Goal: Find contact information: Find contact information

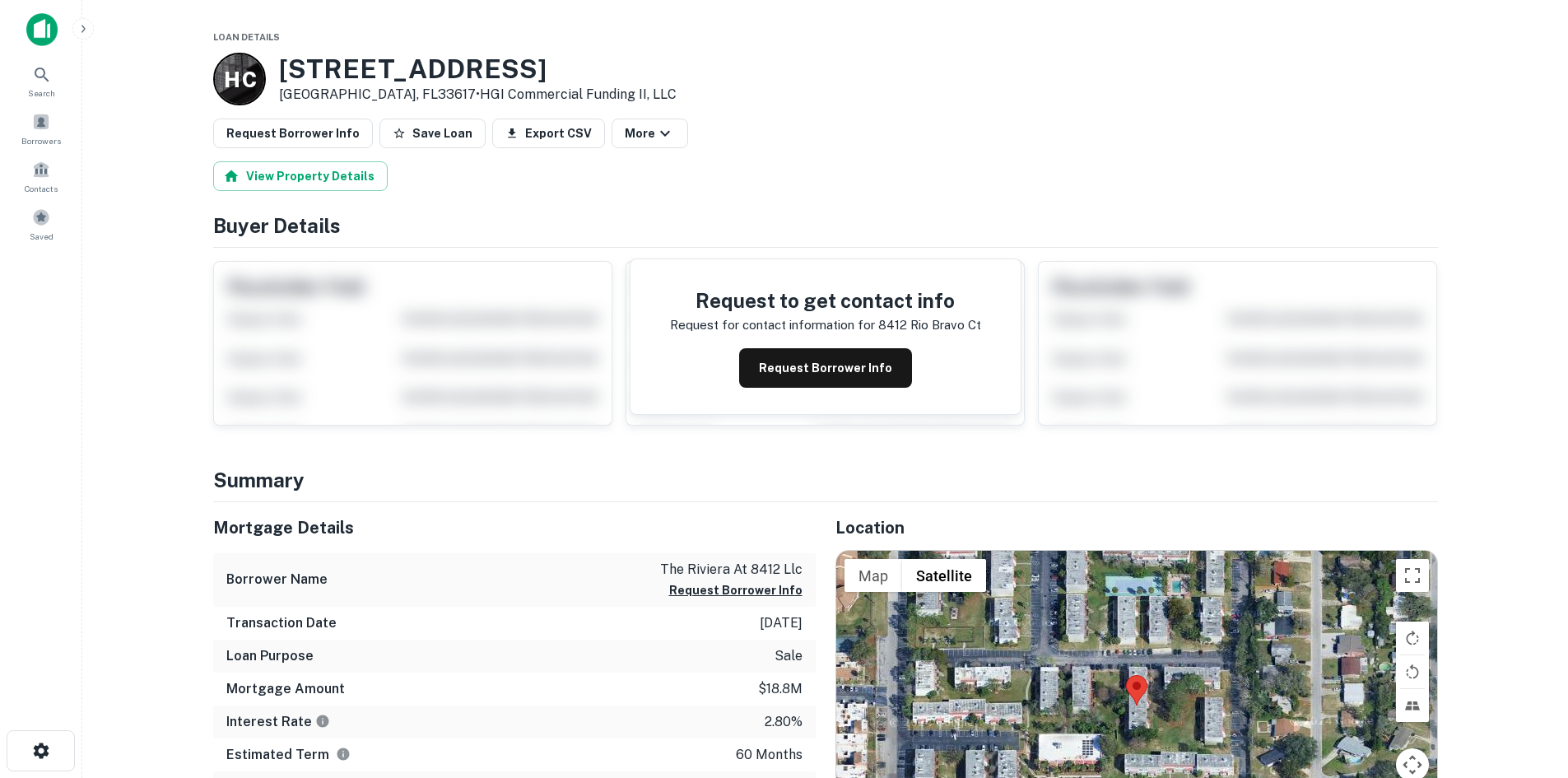
click at [48, 27] on img at bounding box center [41, 29] width 31 height 33
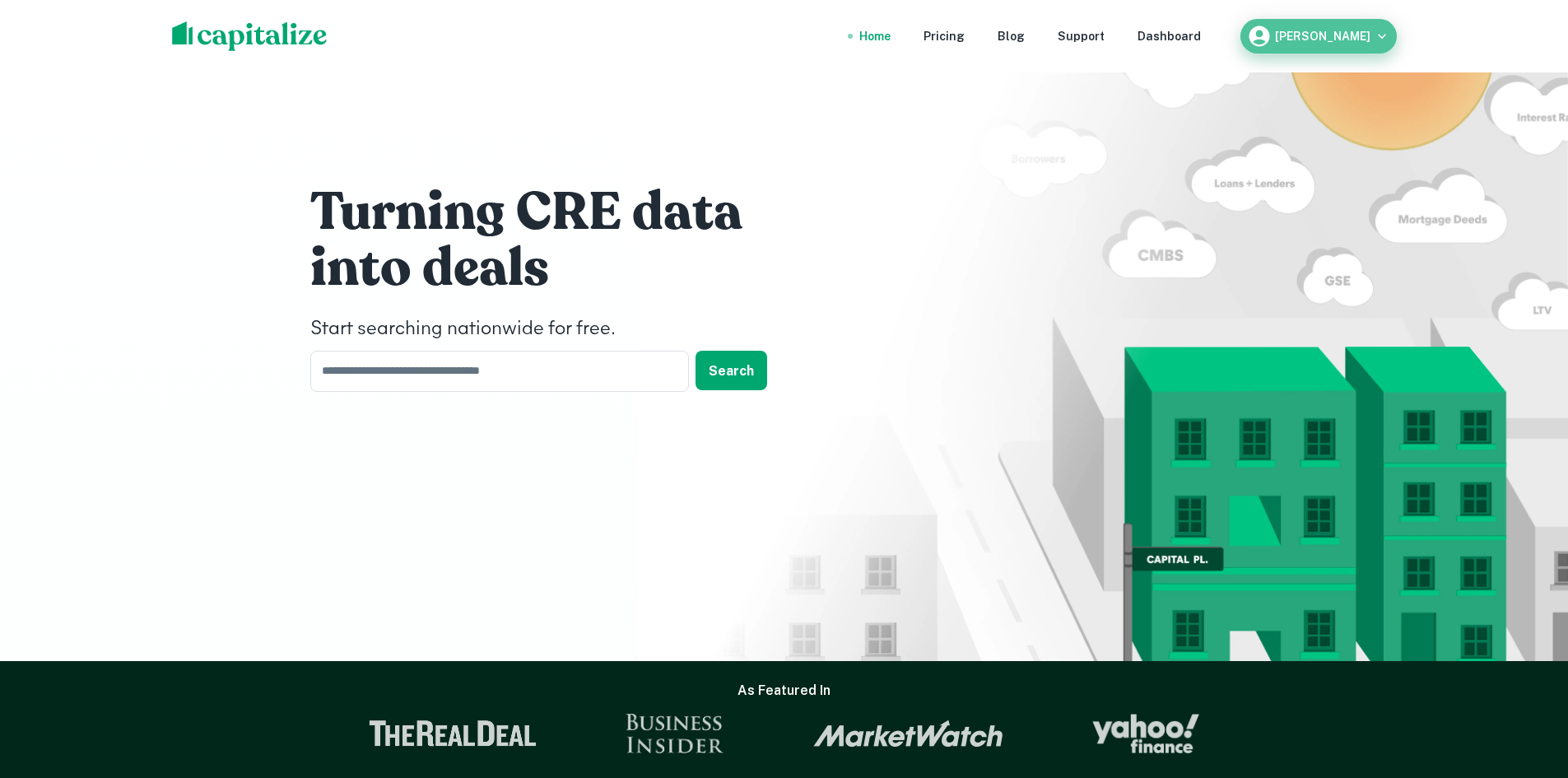
click at [1358, 29] on div "Nicolas Johnson" at bounding box center [1318, 36] width 143 height 25
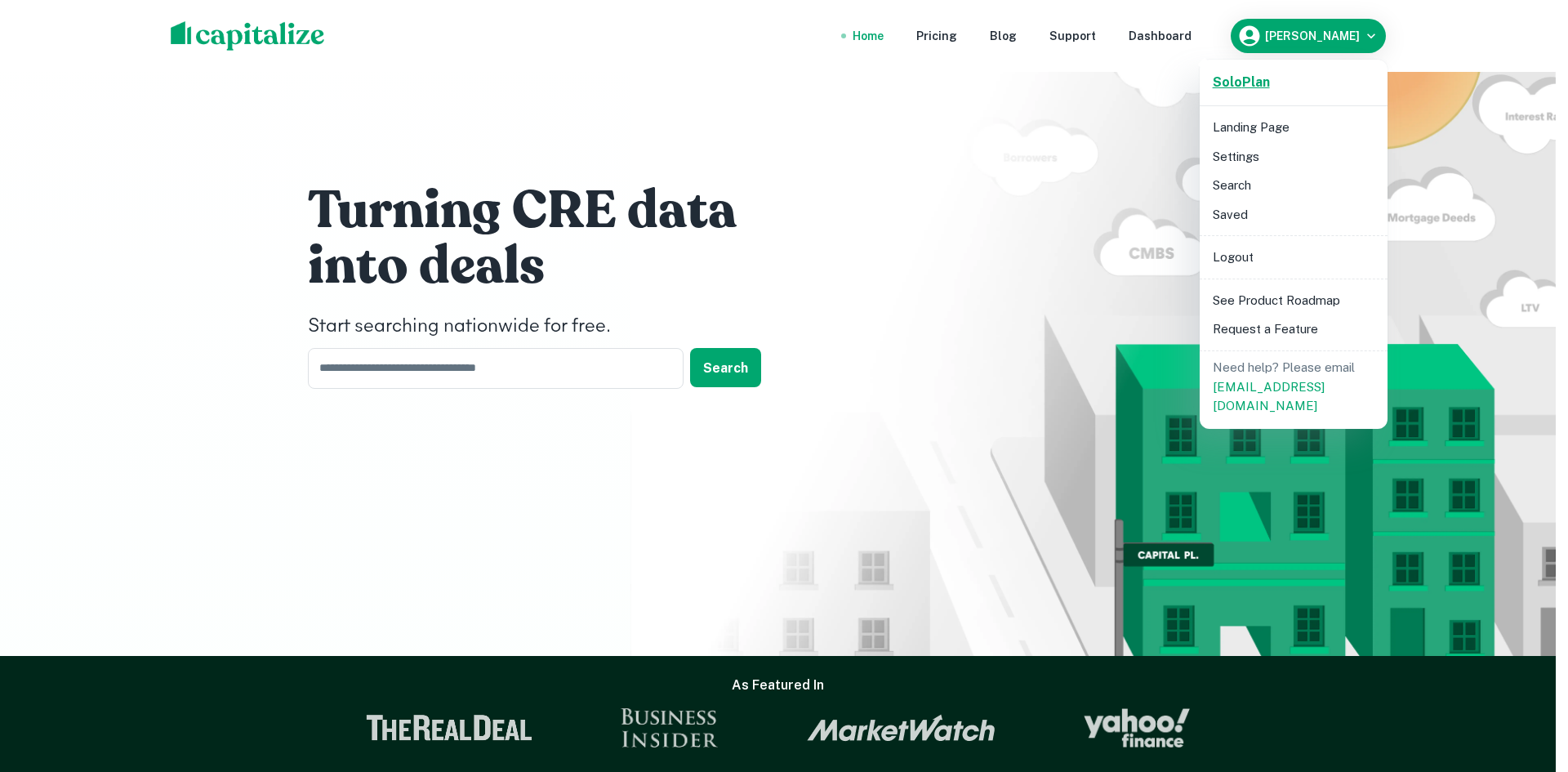
click at [1266, 80] on strong "Solo Plan" at bounding box center [1241, 82] width 58 height 16
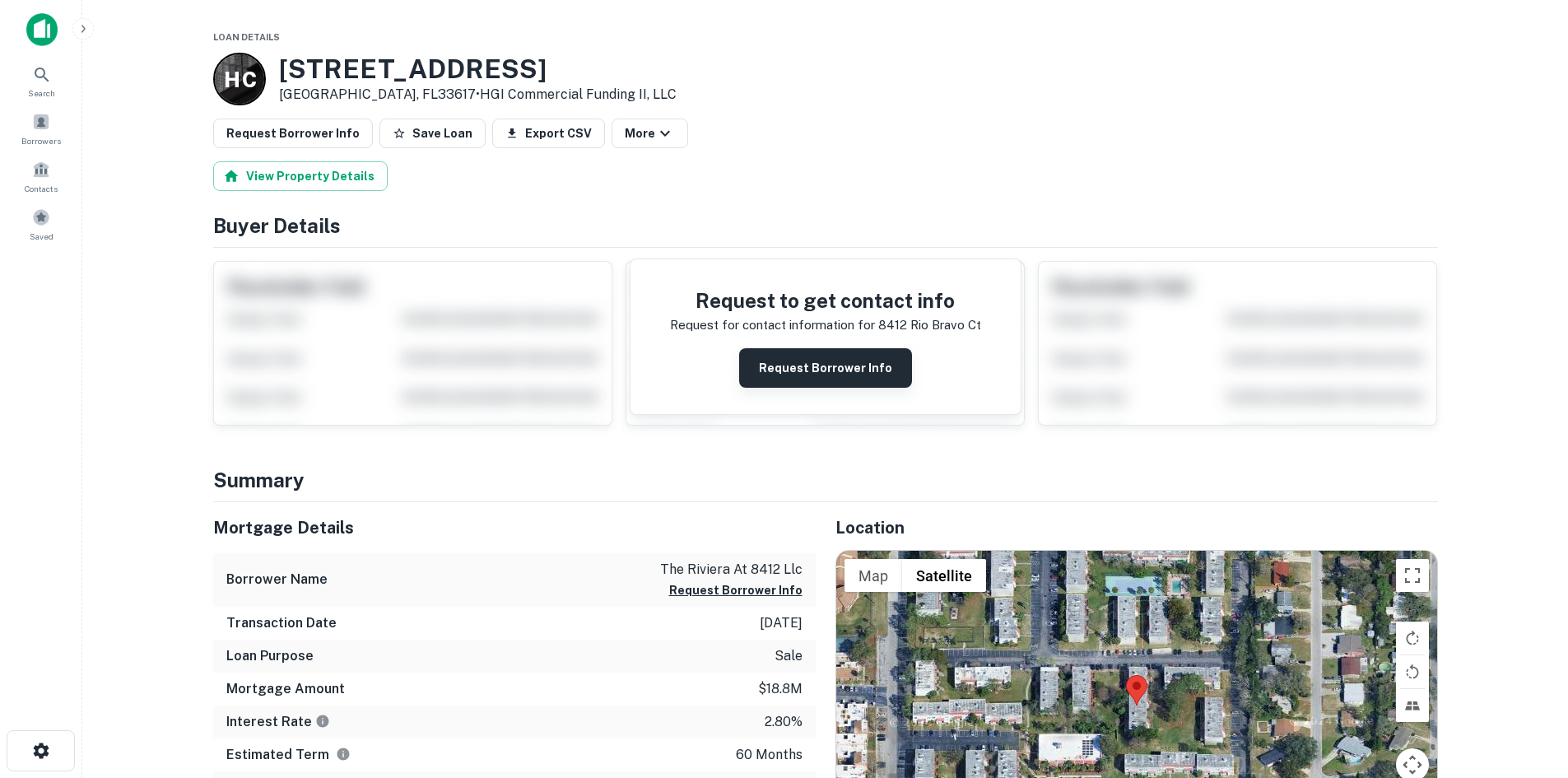
click at [774, 356] on button "Request Borrower Info" at bounding box center [825, 368] width 173 height 40
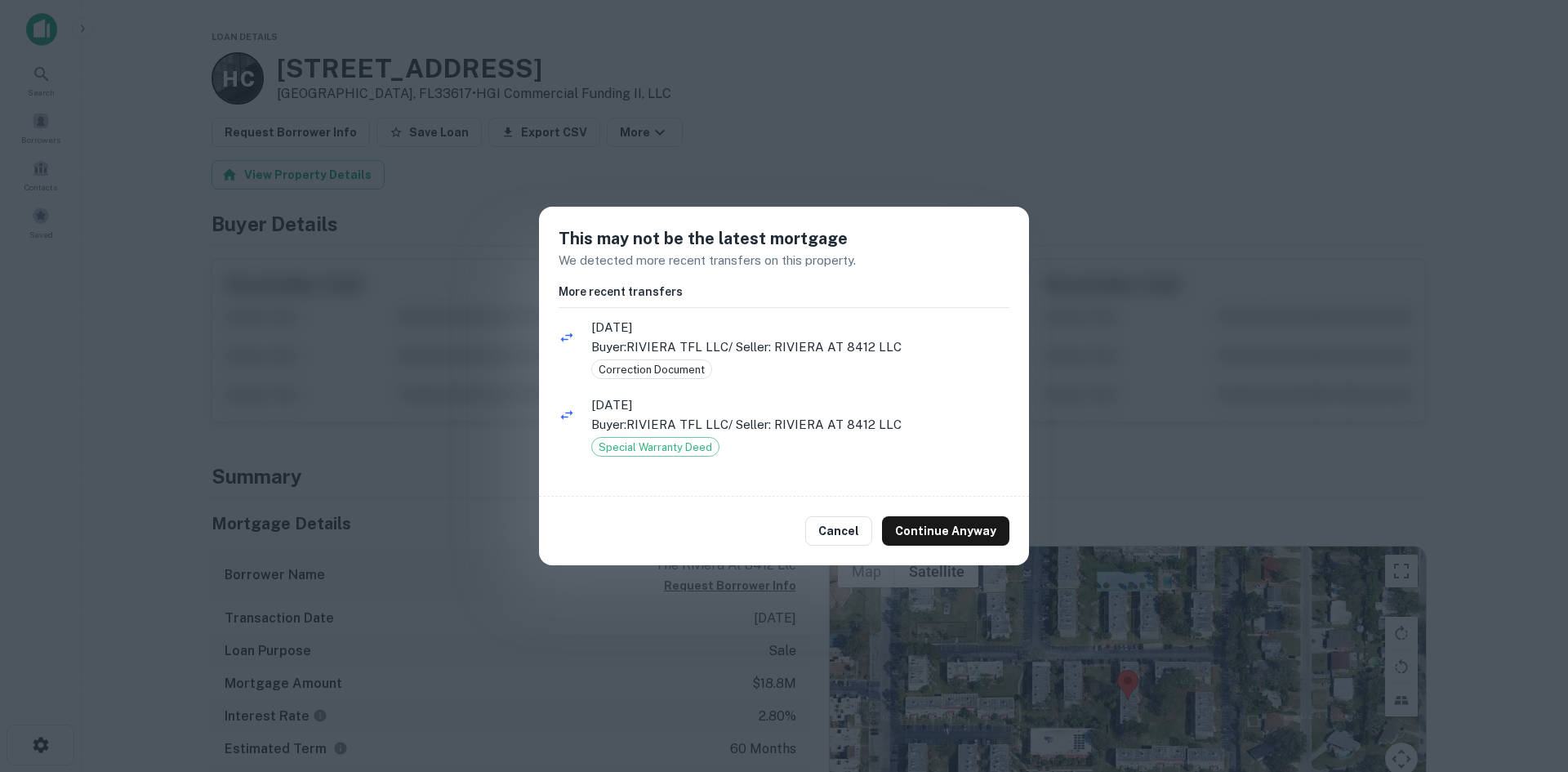
click at [1132, 293] on div "This may not be the latest mortgage We detected more recent transfers on this p…" at bounding box center [784, 386] width 1568 height 772
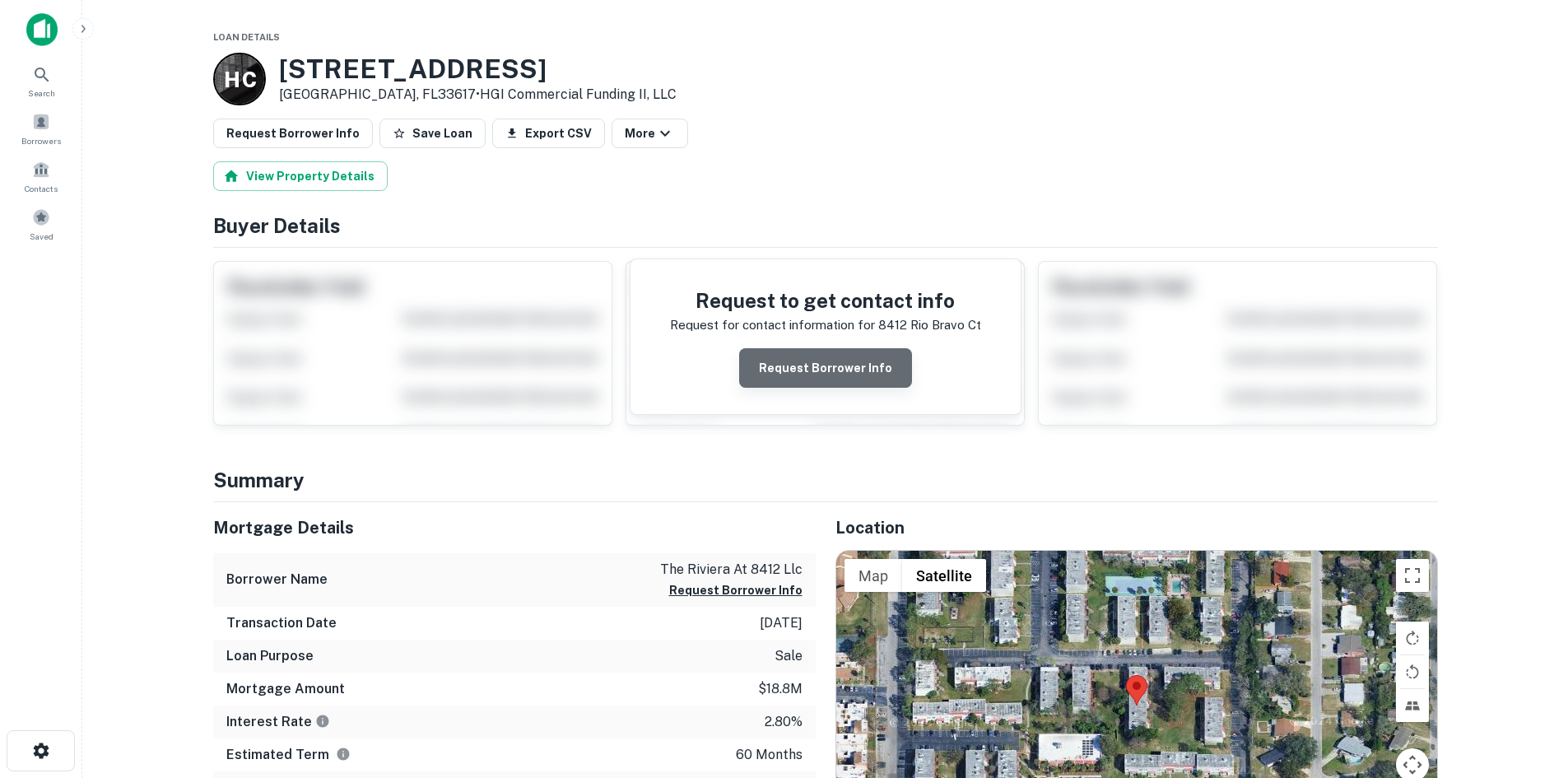
click at [848, 365] on button "Request Borrower Info" at bounding box center [825, 368] width 173 height 40
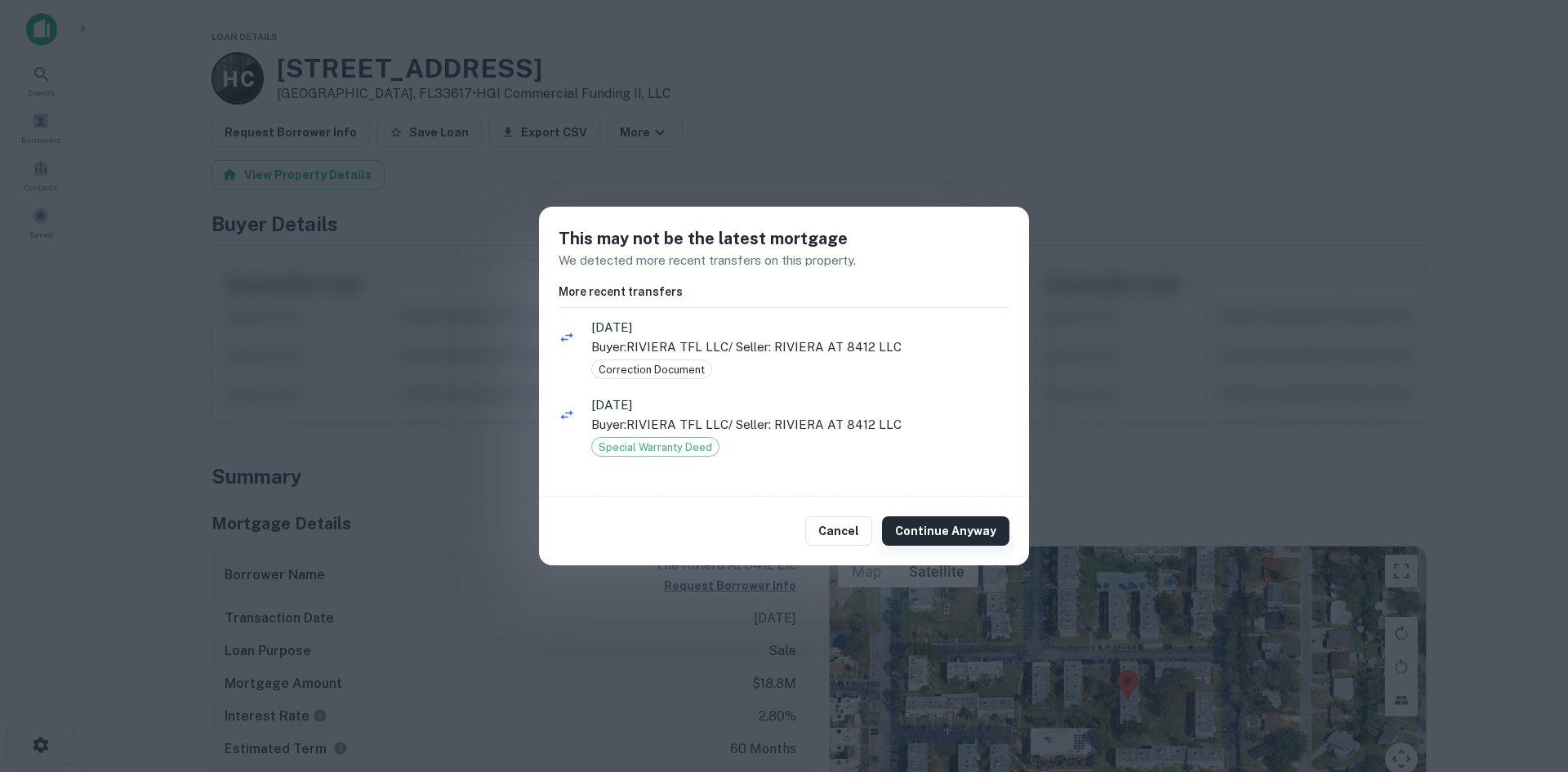
click at [940, 535] on button "Continue Anyway" at bounding box center [946, 531] width 127 height 30
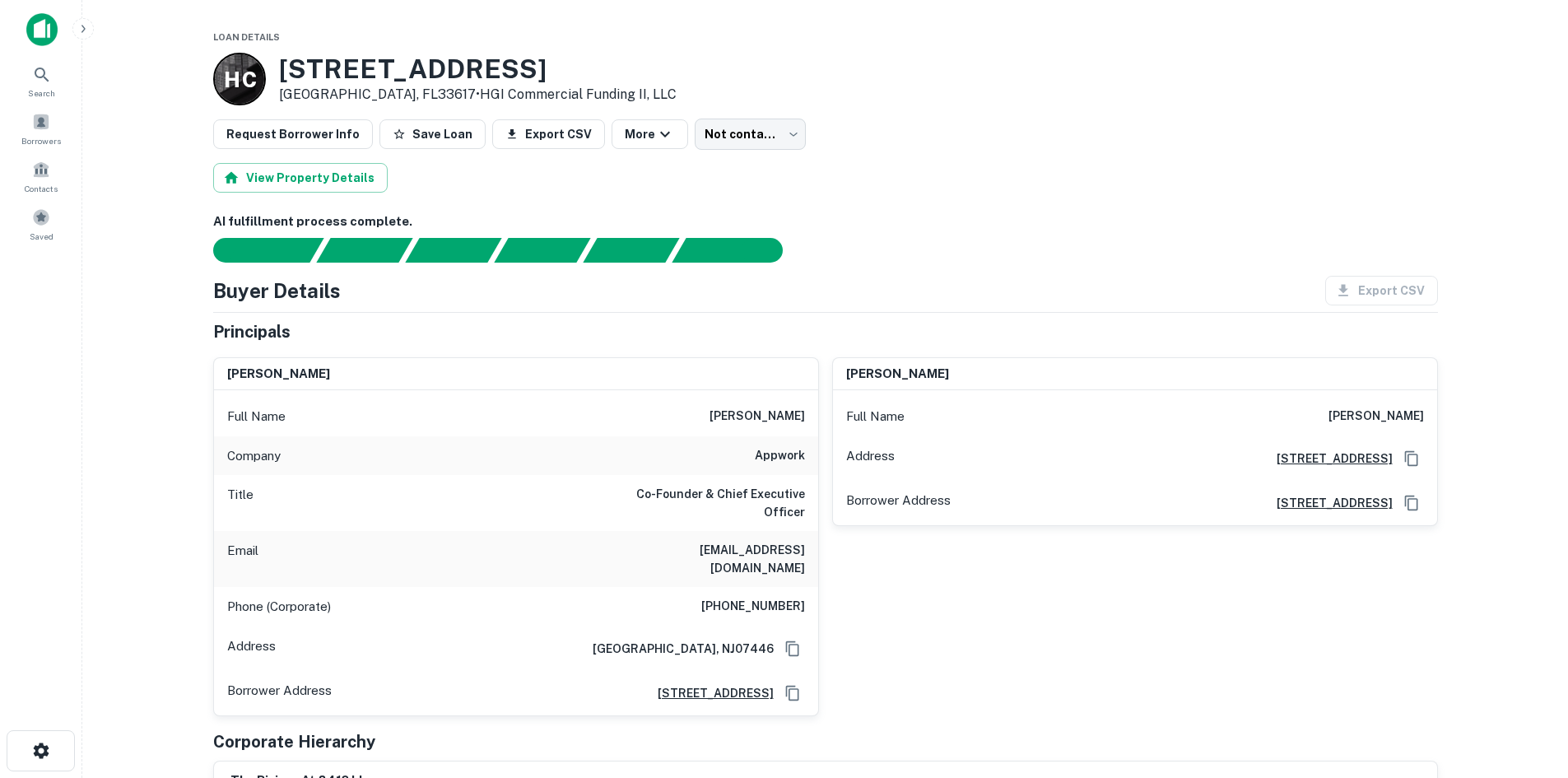
drag, startPoint x: 719, startPoint y: 419, endPoint x: 802, endPoint y: 415, distance: 82.4
click at [802, 415] on h6 "sean landsberg" at bounding box center [756, 417] width 95 height 20
copy h6 "sean landsberg"
click at [56, 73] on div "Search" at bounding box center [41, 80] width 72 height 44
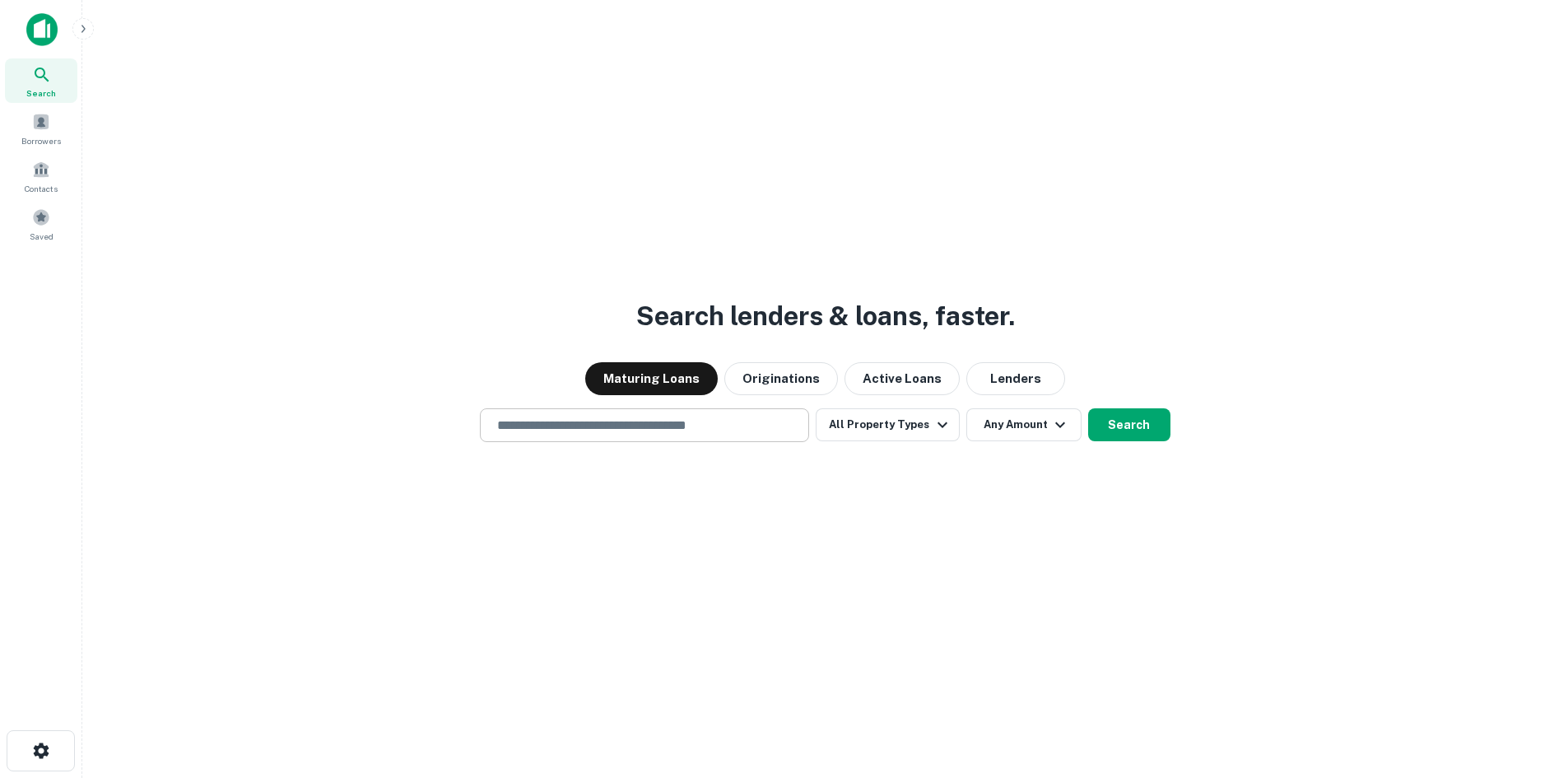
click at [679, 428] on input "text" at bounding box center [644, 425] width 314 height 19
paste input "**********"
type input "**********"
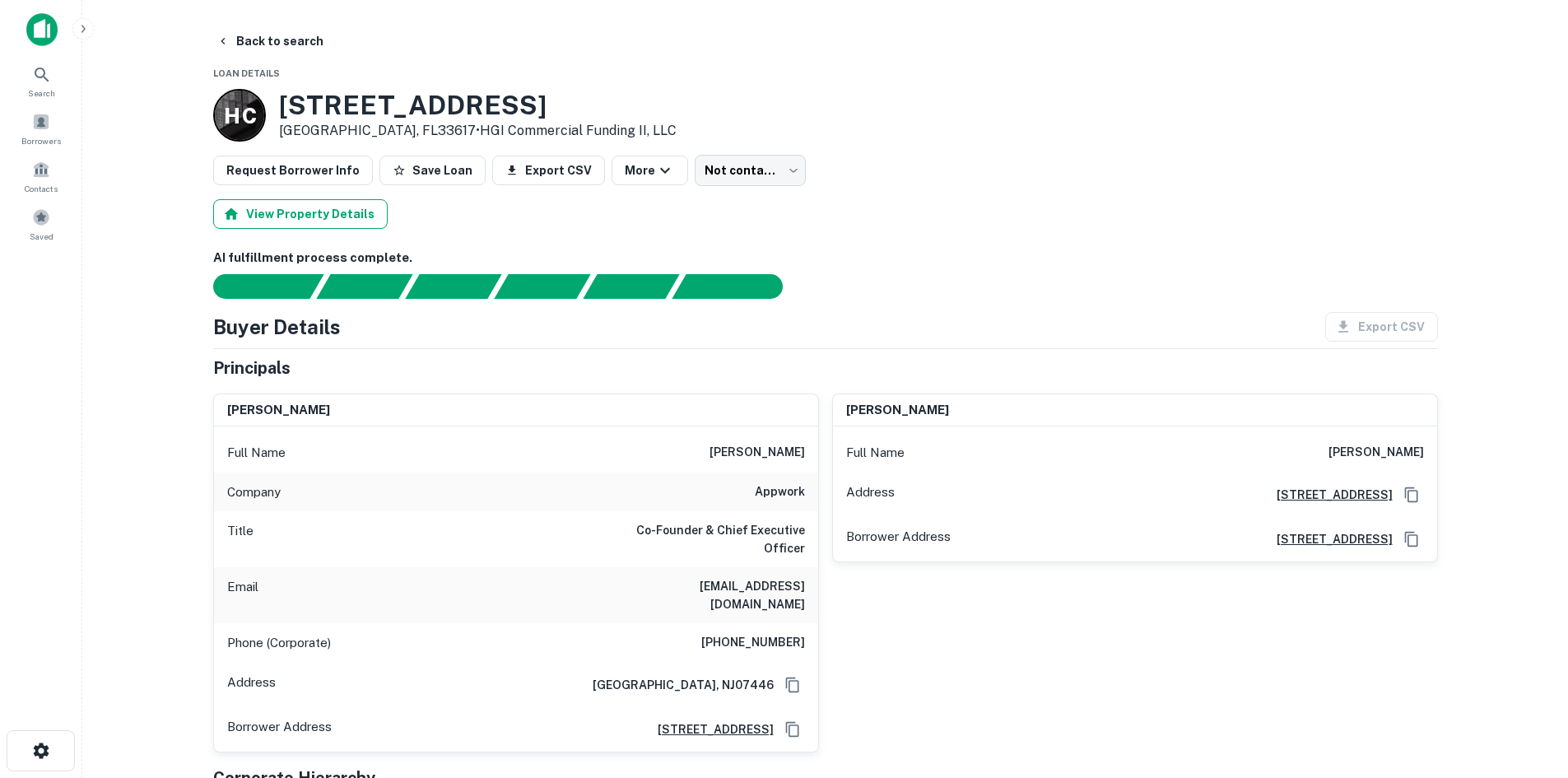
click at [329, 212] on button "View Property Details" at bounding box center [300, 214] width 174 height 30
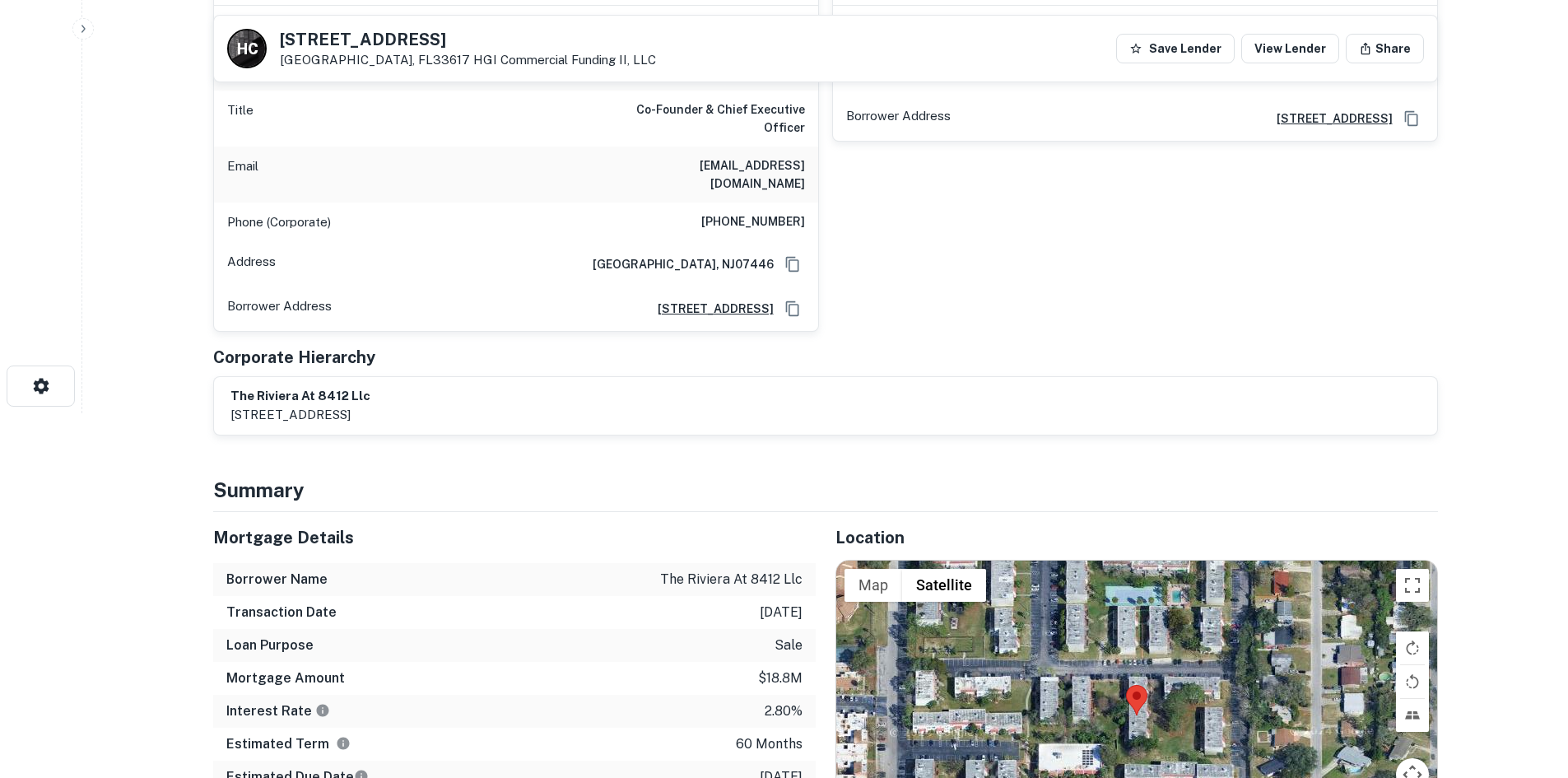
scroll to position [411, 0]
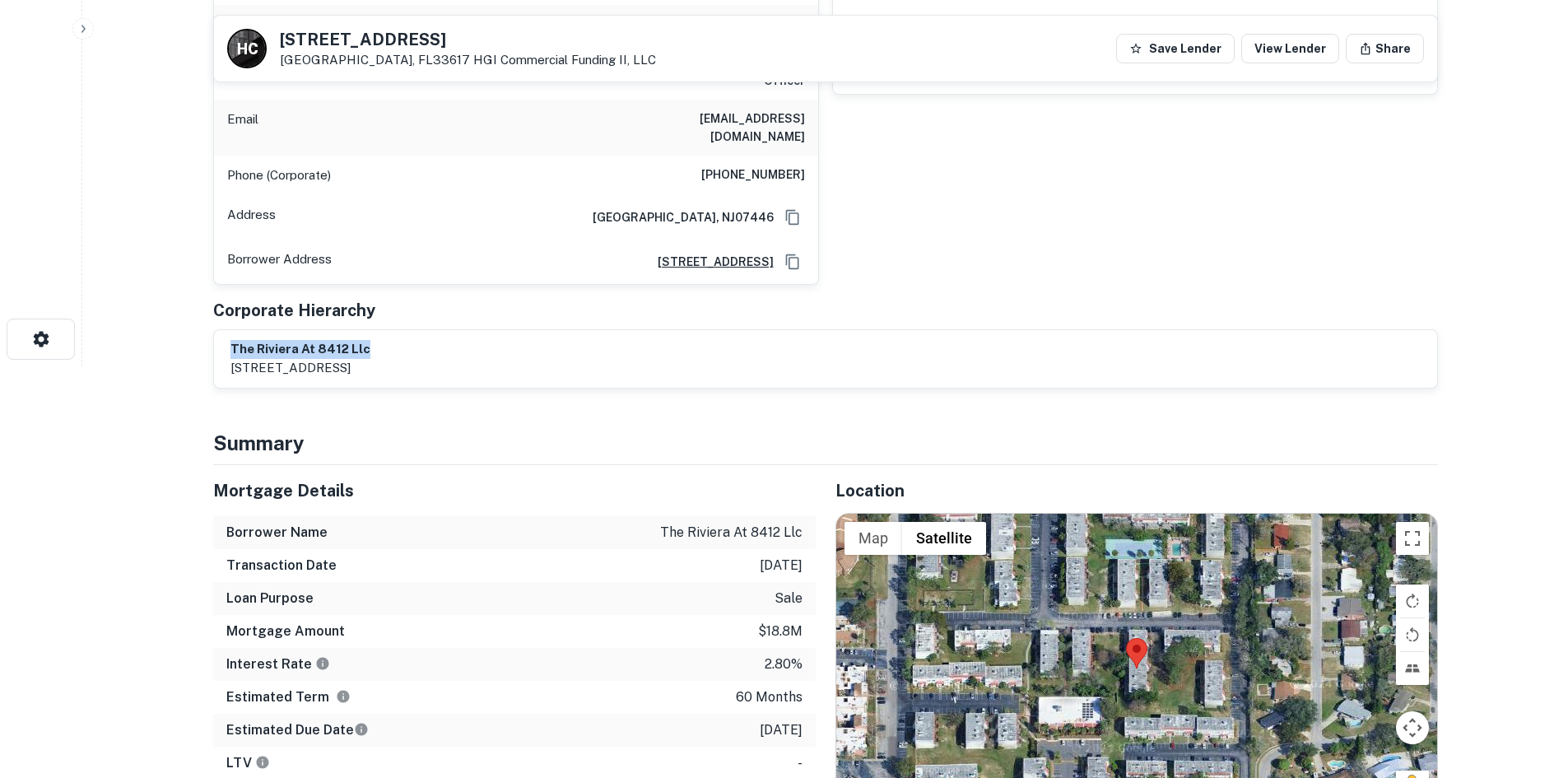
drag, startPoint x: 228, startPoint y: 332, endPoint x: 379, endPoint y: 337, distance: 150.7
click at [379, 337] on div "the riviera at 8412 llc 8412 rio bravo court, tampa, fl, 33617" at bounding box center [825, 359] width 1223 height 58
copy h6 "the riviera at 8412 llc"
click at [546, 340] on div "the riviera at 8412 llc 8412 rio bravo court, tampa, fl, 33617" at bounding box center [825, 359] width 1190 height 38
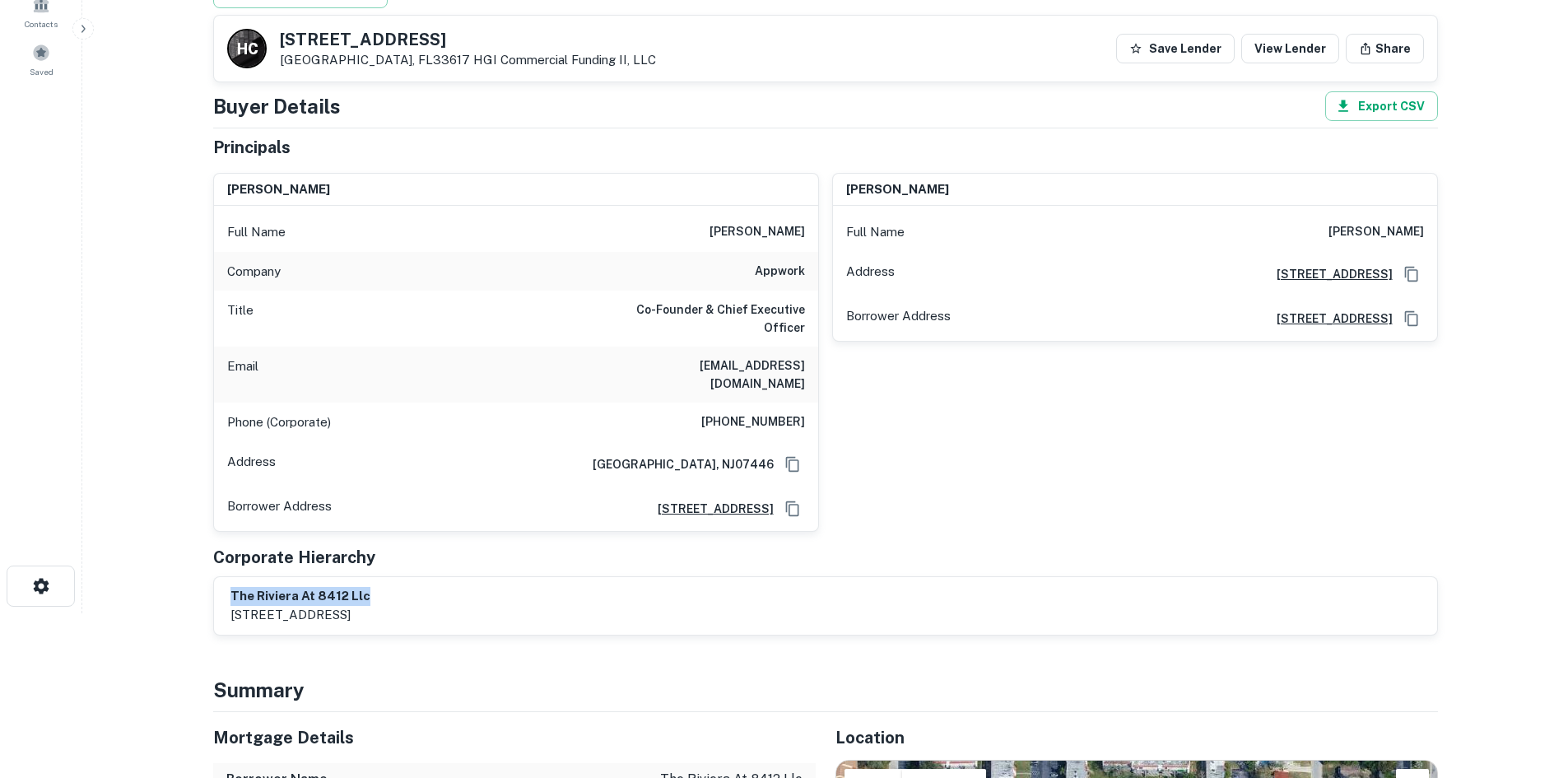
drag, startPoint x: 712, startPoint y: 231, endPoint x: 802, endPoint y: 229, distance: 90.6
click at [802, 229] on div "Full Name sean landsberg" at bounding box center [516, 232] width 604 height 40
copy h6 "sean landsberg"
click at [875, 399] on div "seema drillman Full Name seema drillman Address 15 America Avenue Ste 301, Lake…" at bounding box center [1128, 346] width 619 height 372
drag, startPoint x: 682, startPoint y: 367, endPoint x: 805, endPoint y: 363, distance: 122.7
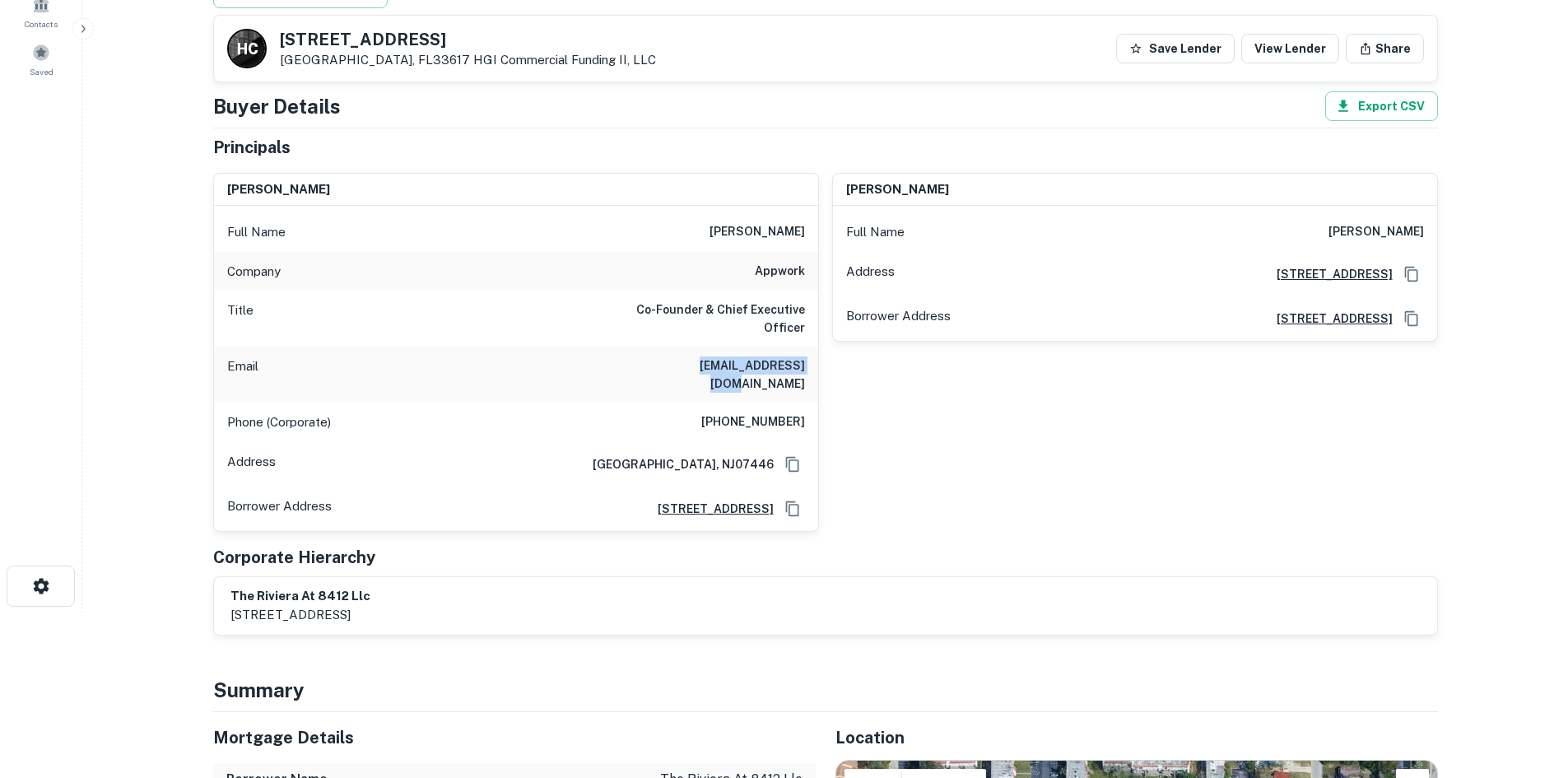
click at [805, 363] on div "Email seanl@appworkco.com" at bounding box center [516, 374] width 604 height 56
copy h6 "seanl@appworkco.com"
click at [897, 449] on div "seema drillman Full Name seema drillman Address 15 America Avenue Ste 301, Lake…" at bounding box center [1128, 346] width 619 height 372
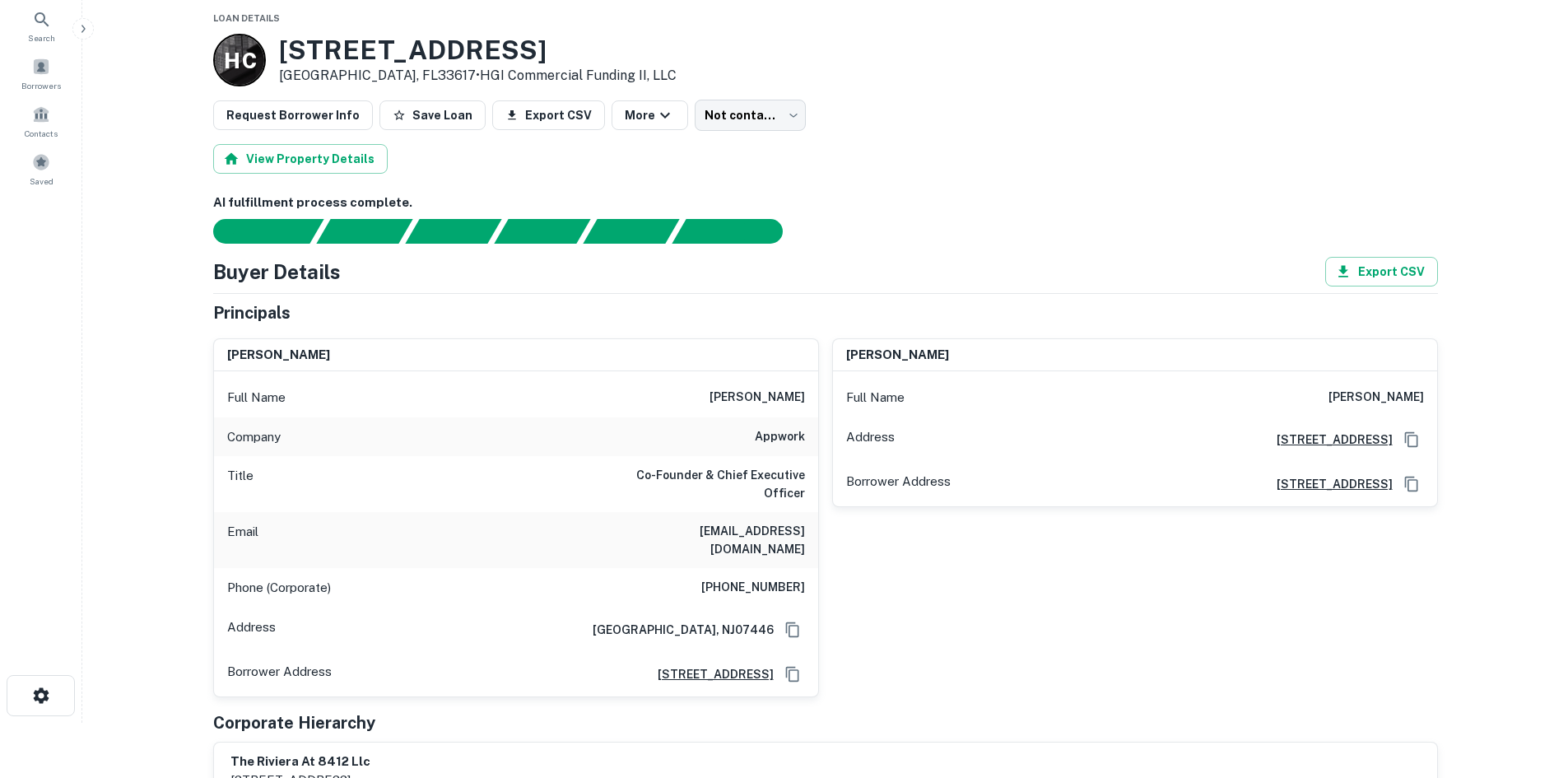
scroll to position [0, 0]
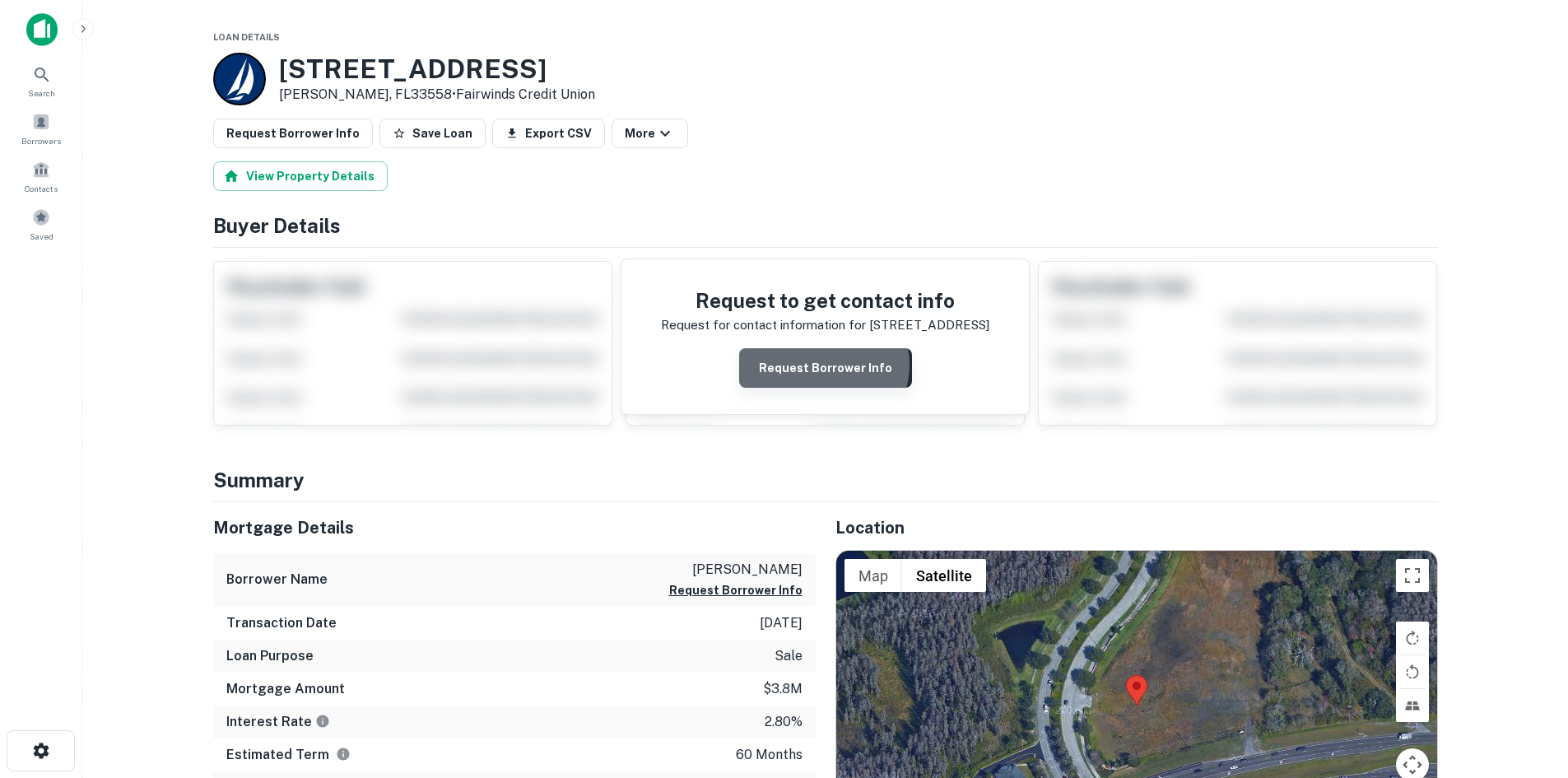
click at [826, 365] on button "Request Borrower Info" at bounding box center [825, 368] width 173 height 40
